Goal: Obtain resource: Obtain resource

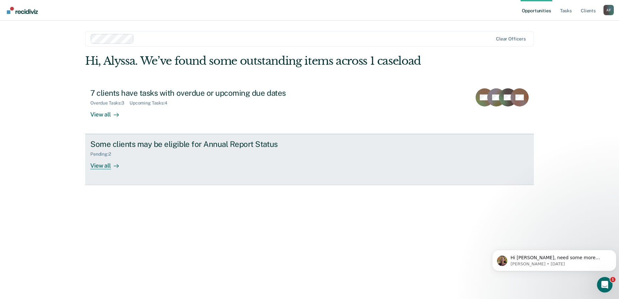
click at [169, 144] on div "Some clients may be eligible for Annual Report Status" at bounding box center [203, 144] width 227 height 9
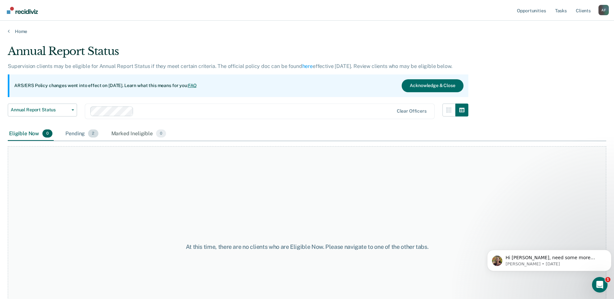
click at [78, 136] on div "Pending 2" at bounding box center [81, 134] width 35 height 14
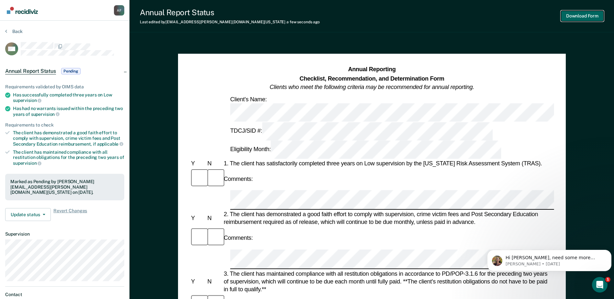
click at [592, 14] on button "Download Form" at bounding box center [582, 16] width 43 height 11
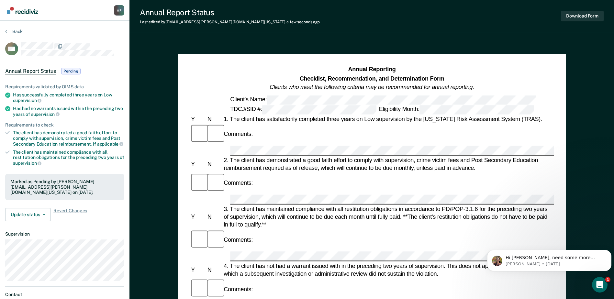
click at [22, 13] on img "Go to Recidiviz Home" at bounding box center [22, 10] width 31 height 7
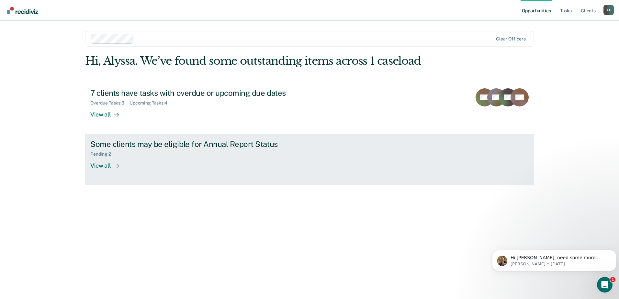
click at [157, 158] on div "Some clients may be eligible for Annual Report Status Pending : 2 View all" at bounding box center [211, 155] width 243 height 30
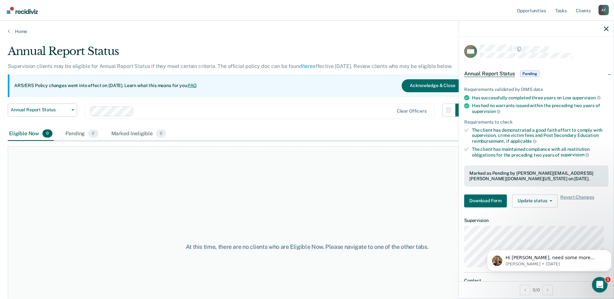
click at [603, 29] on div at bounding box center [536, 29] width 155 height 16
click at [607, 28] on icon "button" at bounding box center [606, 29] width 5 height 5
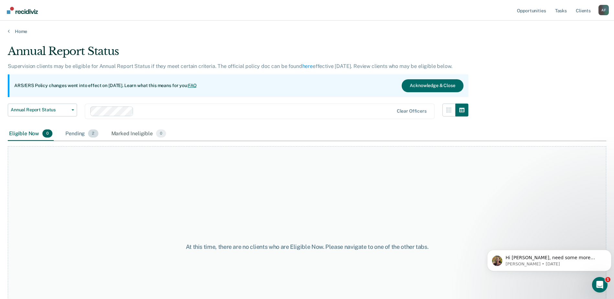
click at [85, 137] on div "Pending 2" at bounding box center [81, 134] width 35 height 14
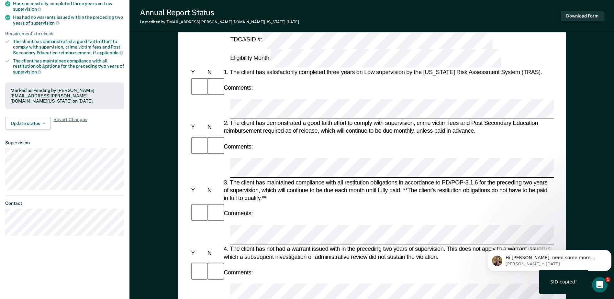
scroll to position [97, 0]
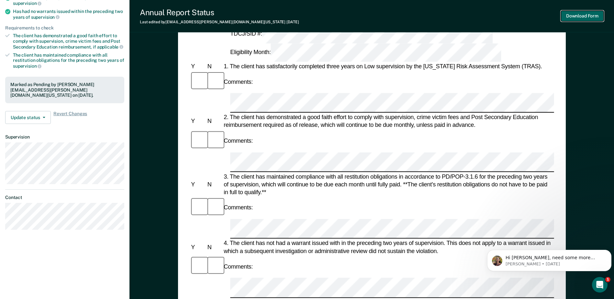
click at [571, 17] on button "Download Form" at bounding box center [582, 16] width 43 height 11
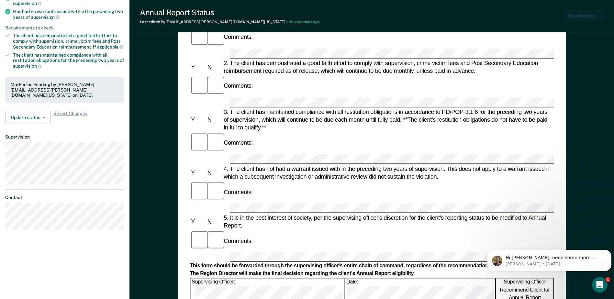
scroll to position [0, 0]
